Goal: Navigation & Orientation: Find specific page/section

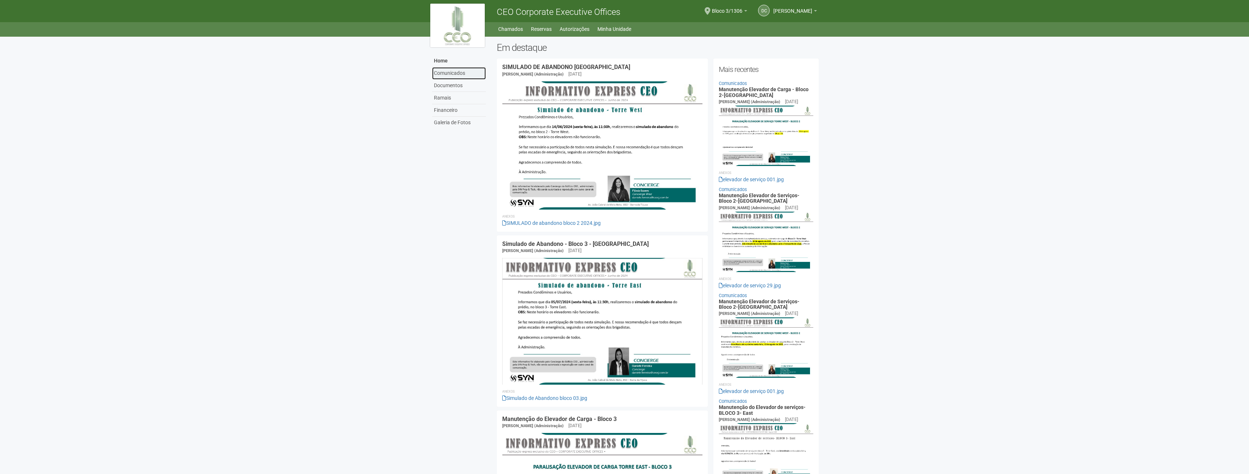
click at [457, 73] on link "Comunicados" at bounding box center [459, 73] width 54 height 12
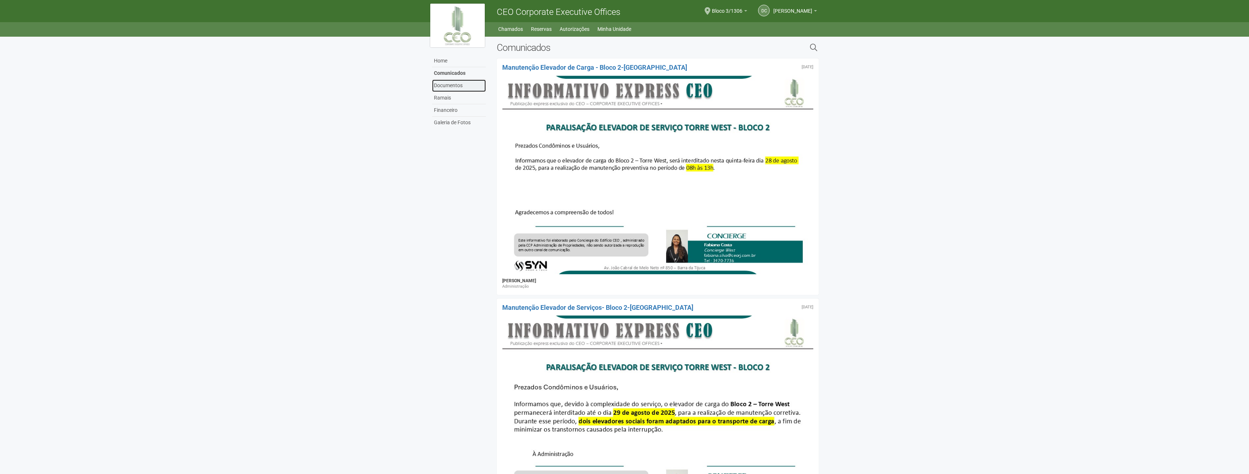
click at [449, 85] on link "Documentos" at bounding box center [459, 86] width 54 height 12
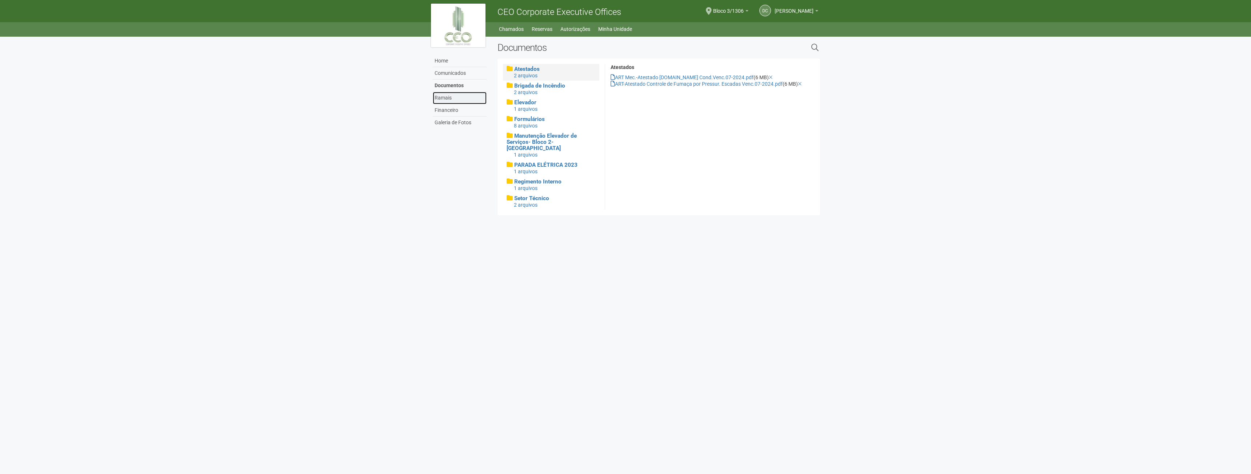
click at [441, 98] on link "Ramais" at bounding box center [460, 98] width 54 height 12
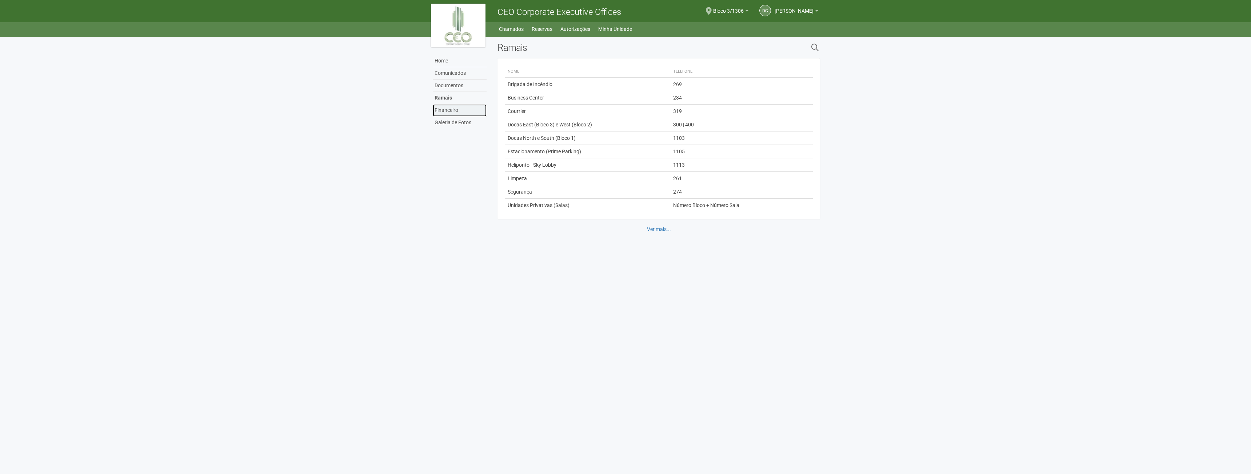
click at [446, 109] on link "Financeiro" at bounding box center [460, 110] width 54 height 12
click at [449, 123] on link "Galeria de Fotos" at bounding box center [460, 123] width 54 height 12
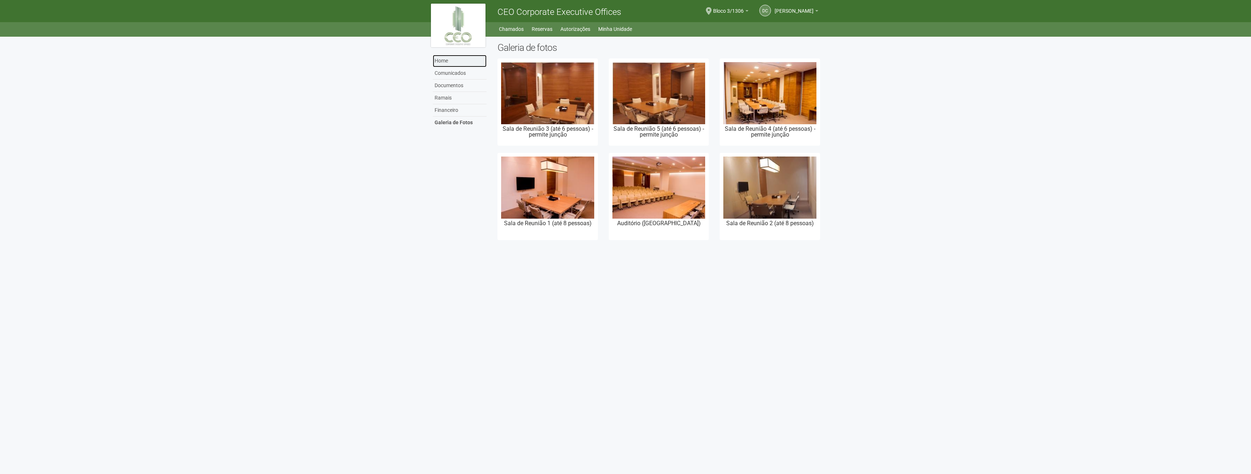
click at [457, 60] on link "Home" at bounding box center [460, 61] width 54 height 12
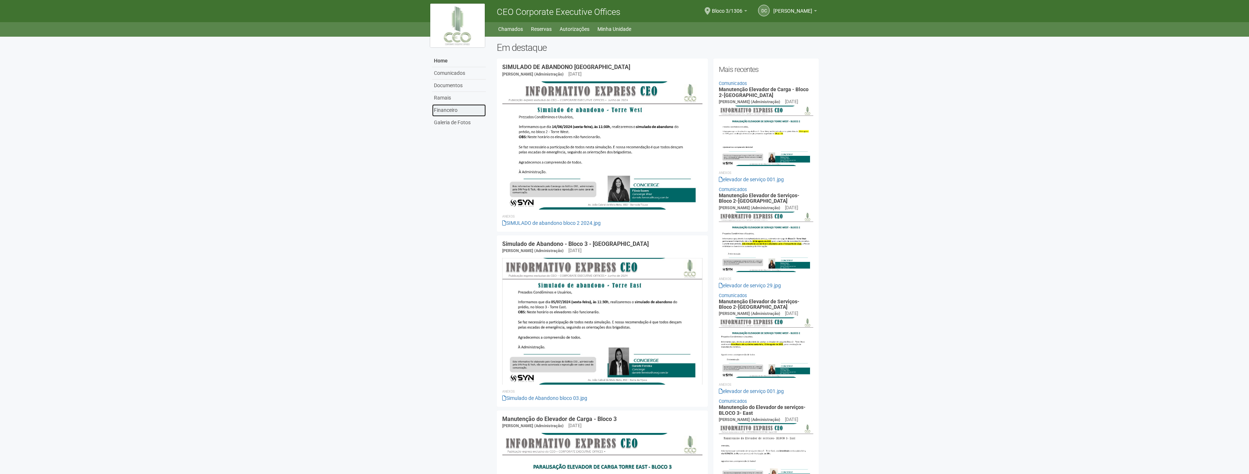
click at [453, 108] on link "Financeiro" at bounding box center [459, 110] width 54 height 12
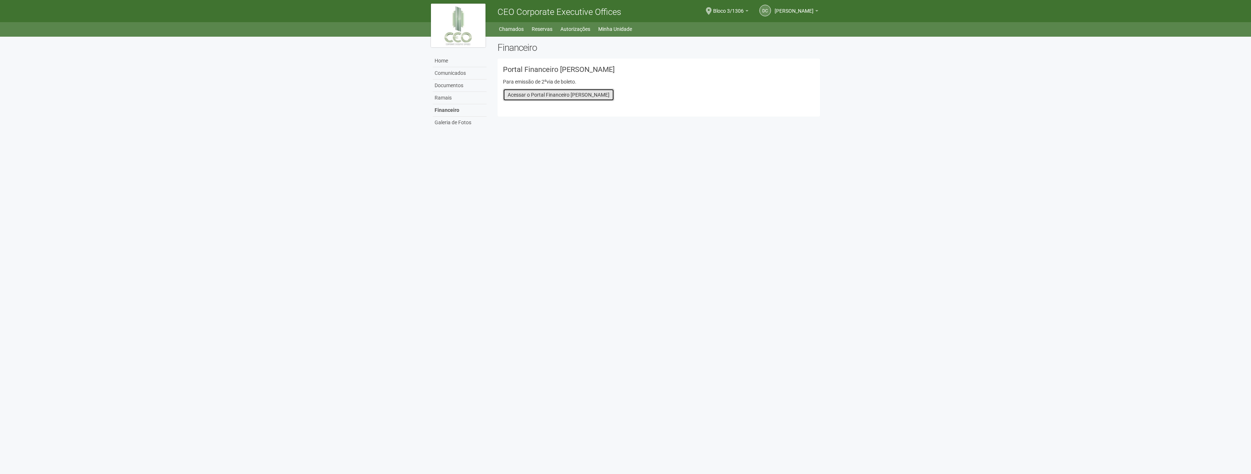
click at [531, 94] on link "Acessar o Portal Financeiro [PERSON_NAME]" at bounding box center [558, 95] width 111 height 12
